Goal: Task Accomplishment & Management: Manage account settings

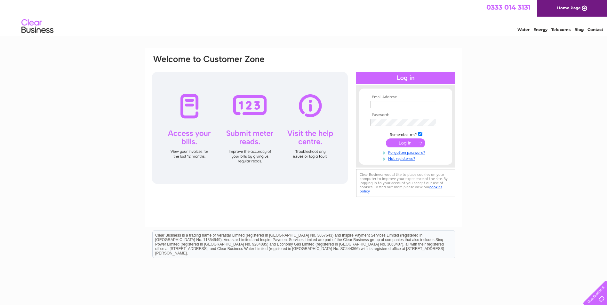
type input "info@bardvets.co.uk"
click at [402, 142] on input "submit" at bounding box center [405, 143] width 39 height 9
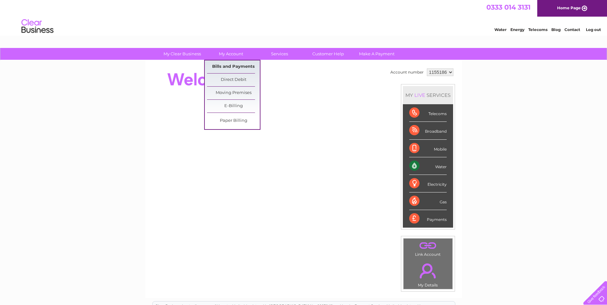
click at [227, 64] on link "Bills and Payments" at bounding box center [233, 66] width 53 height 13
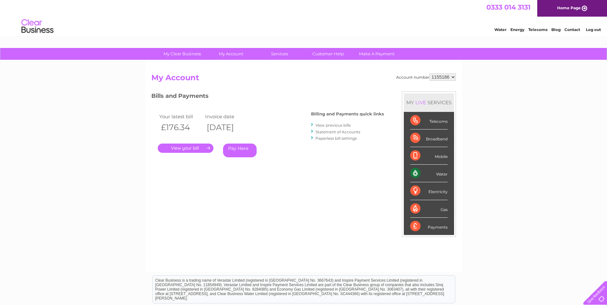
click at [177, 149] on link "." at bounding box center [186, 148] width 56 height 9
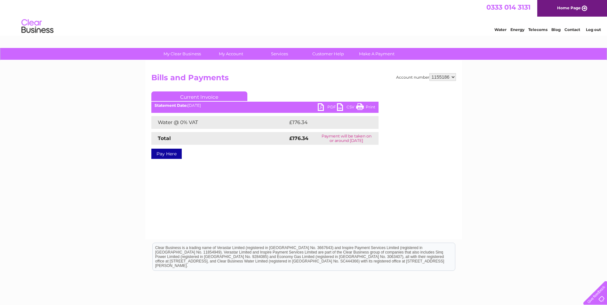
click at [325, 105] on link "PDF" at bounding box center [327, 107] width 19 height 9
click at [591, 30] on link "Log out" at bounding box center [593, 29] width 15 height 5
